Goal: Use online tool/utility: Utilize a website feature to perform a specific function

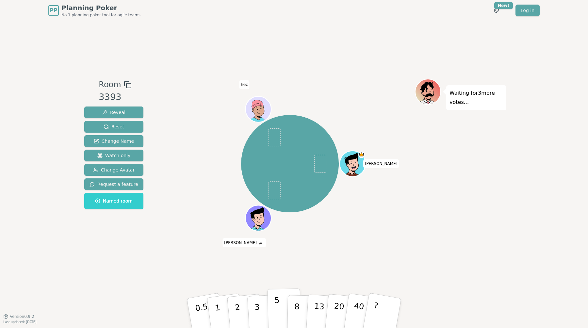
click at [280, 305] on button "5" at bounding box center [285, 313] width 34 height 50
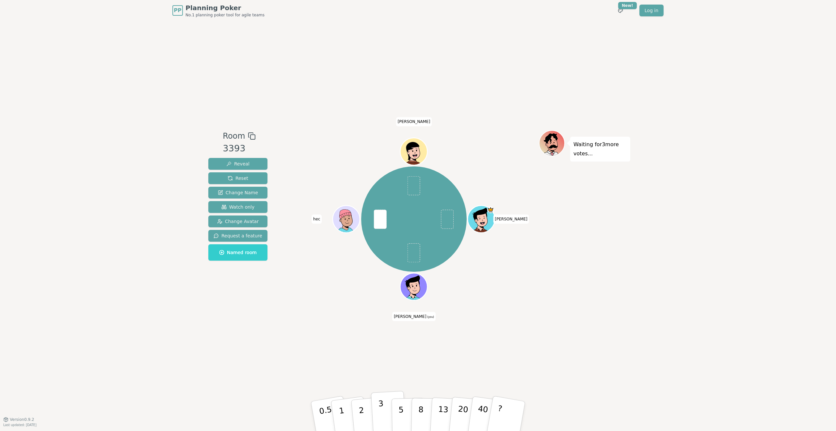
click at [389, 328] on button "3" at bounding box center [389, 415] width 36 height 51
click at [390, 420] on button "3" at bounding box center [389, 415] width 36 height 51
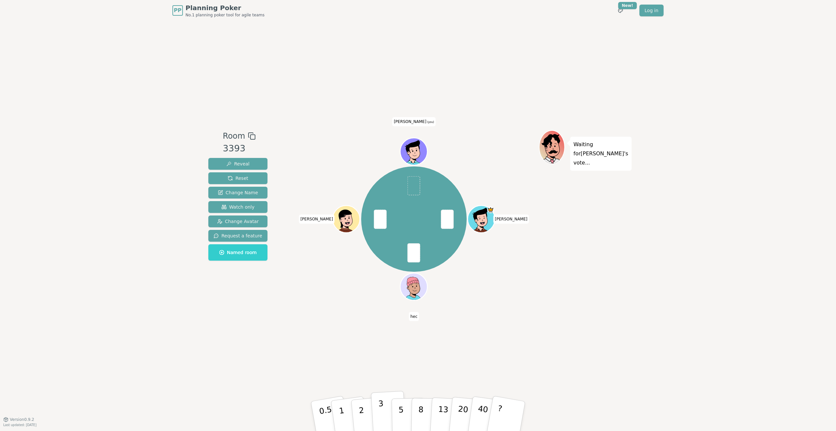
click at [388, 411] on button "3" at bounding box center [389, 415] width 36 height 51
